Goal: Transaction & Acquisition: Purchase product/service

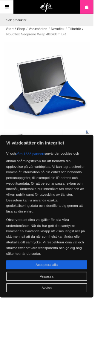
click at [8, 184] on img at bounding box center [21, 172] width 33 height 33
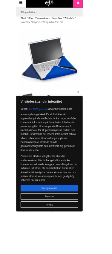
scroll to position [57, 0]
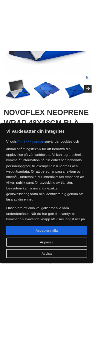
scroll to position [65, 0]
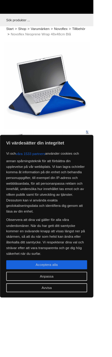
scroll to position [65, 0]
